Goal: Task Accomplishment & Management: Manage account settings

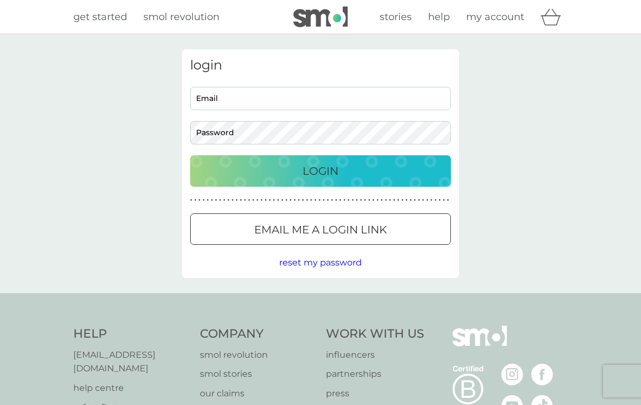
click at [251, 94] on input "Email" at bounding box center [320, 98] width 261 height 23
type input "cwccraig@yahoo.co.uk"
click at [349, 166] on div "Login" at bounding box center [320, 171] width 239 height 17
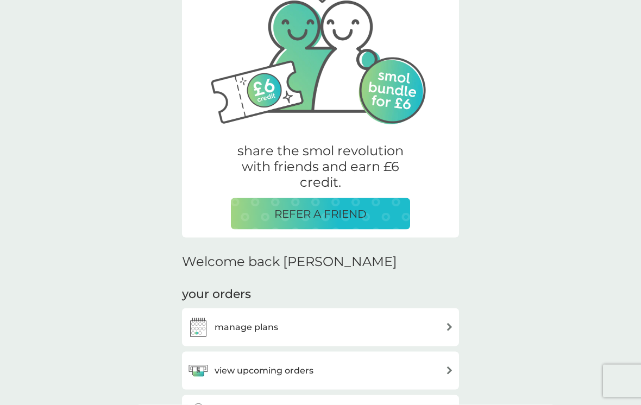
scroll to position [82, 0]
click at [259, 326] on h3 "manage plans" at bounding box center [247, 327] width 64 height 14
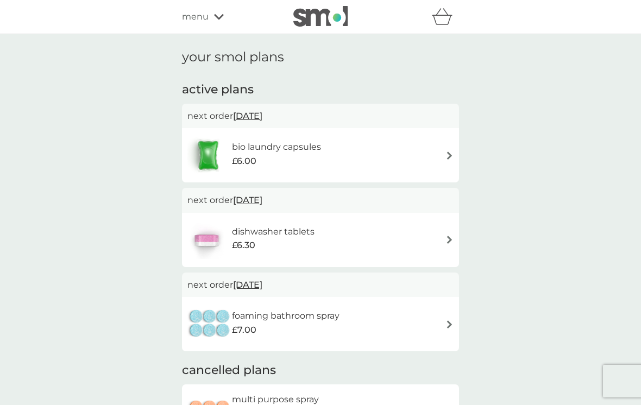
click at [277, 231] on h6 "dishwasher tablets" at bounding box center [273, 232] width 83 height 14
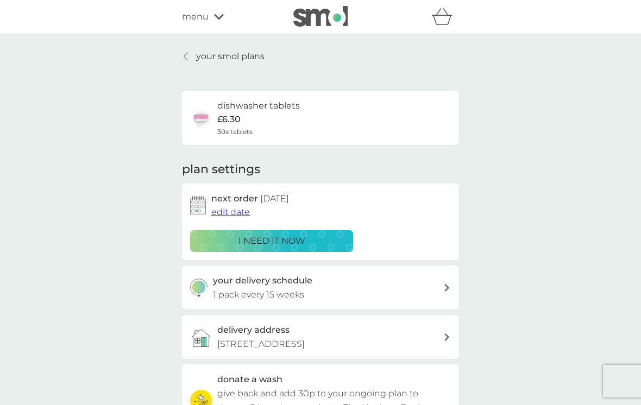
click at [235, 210] on span "edit date" at bounding box center [230, 212] width 39 height 10
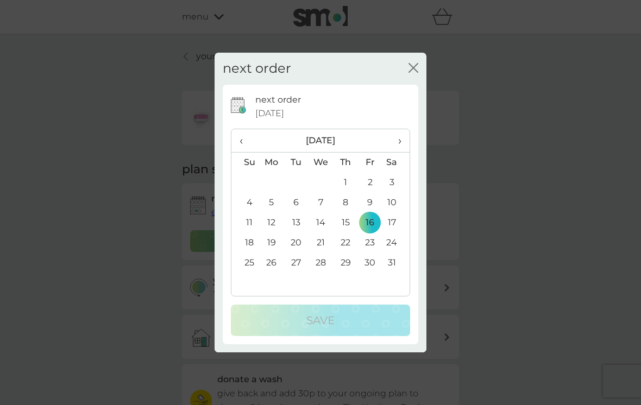
click at [243, 151] on span "‹" at bounding box center [245, 140] width 11 height 23
click at [245, 152] on span "‹" at bounding box center [245, 140] width 11 height 23
click at [244, 152] on span "‹" at bounding box center [245, 140] width 11 height 23
click at [404, 149] on th "›" at bounding box center [396, 140] width 27 height 23
click at [400, 152] on span "›" at bounding box center [396, 140] width 11 height 23
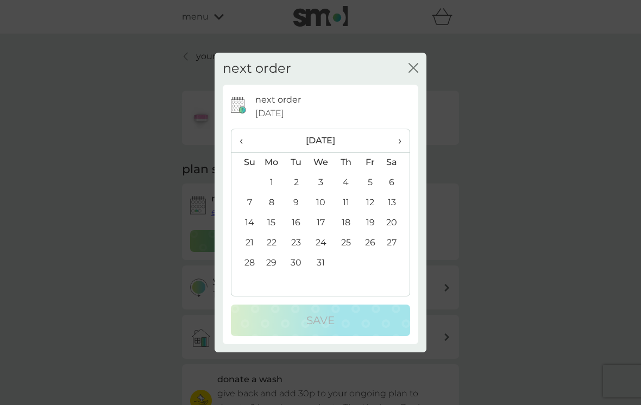
click at [278, 212] on td "8" at bounding box center [271, 203] width 25 height 20
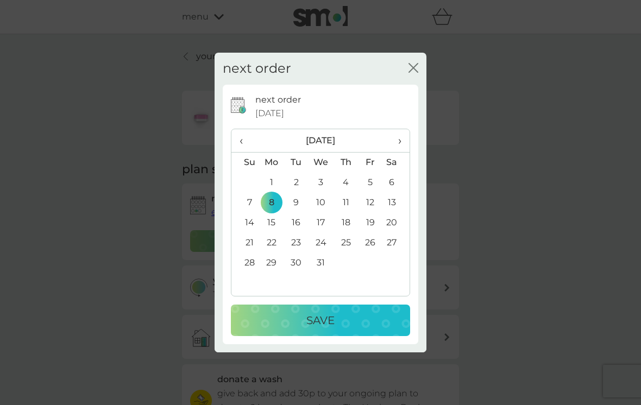
click at [341, 326] on div "Save" at bounding box center [321, 320] width 158 height 17
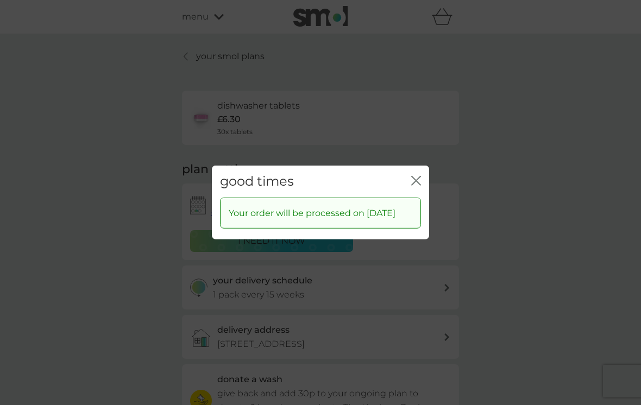
click at [420, 180] on icon "close" at bounding box center [416, 181] width 10 height 10
